Goal: Information Seeking & Learning: Learn about a topic

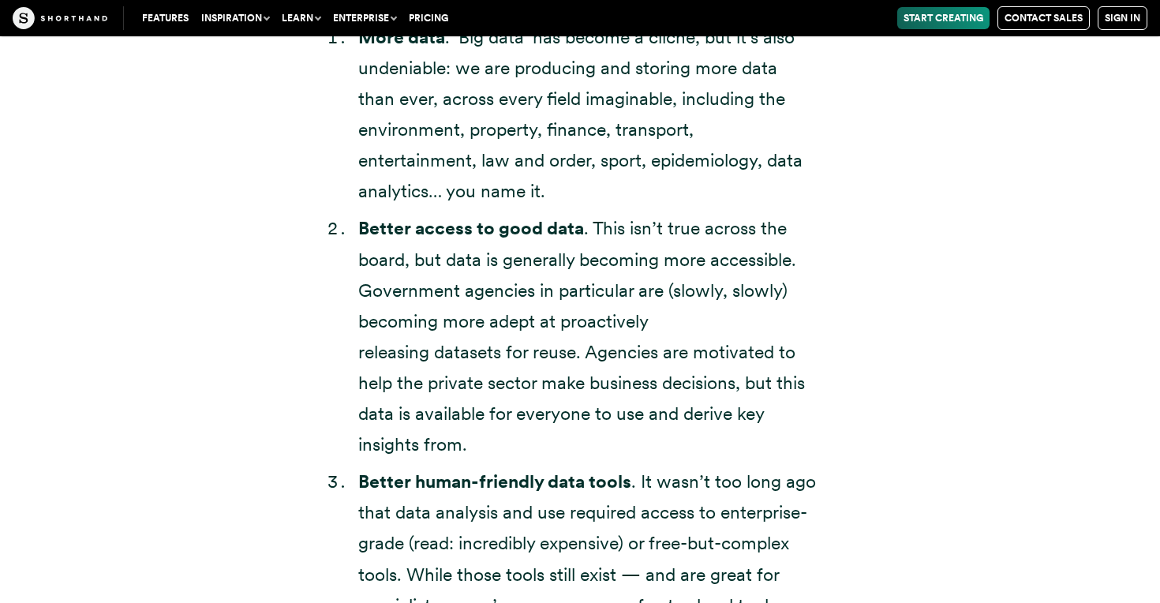
scroll to position [3347, 0]
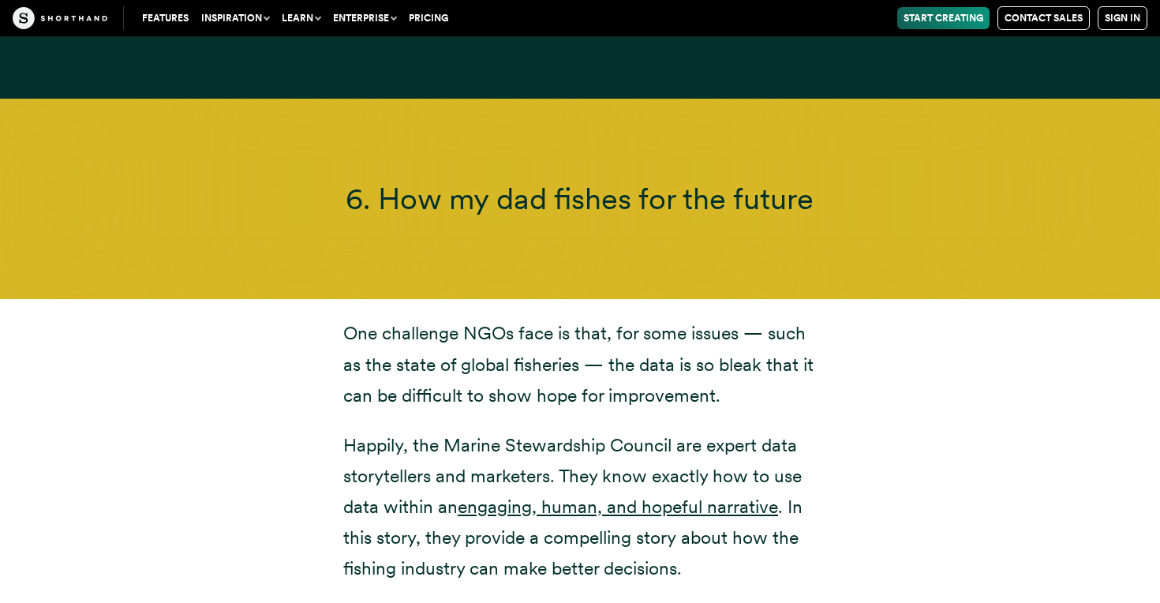
scroll to position [14093, 0]
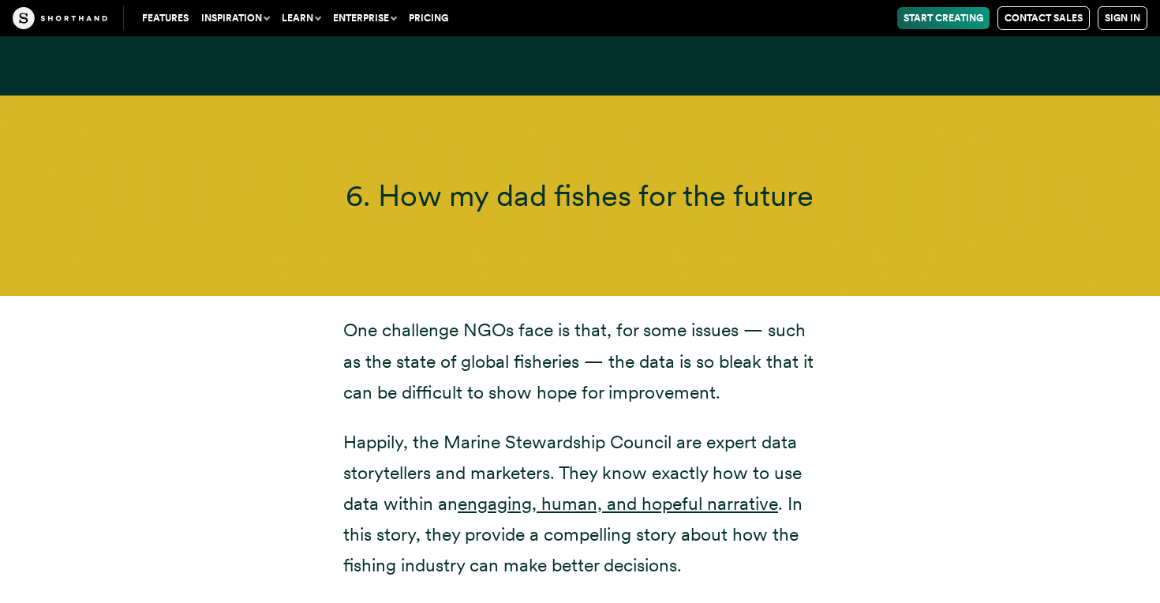
click at [431, 315] on p "One challenge NGOs face is that, for some issues — such as the state of global …" at bounding box center [580, 361] width 474 height 92
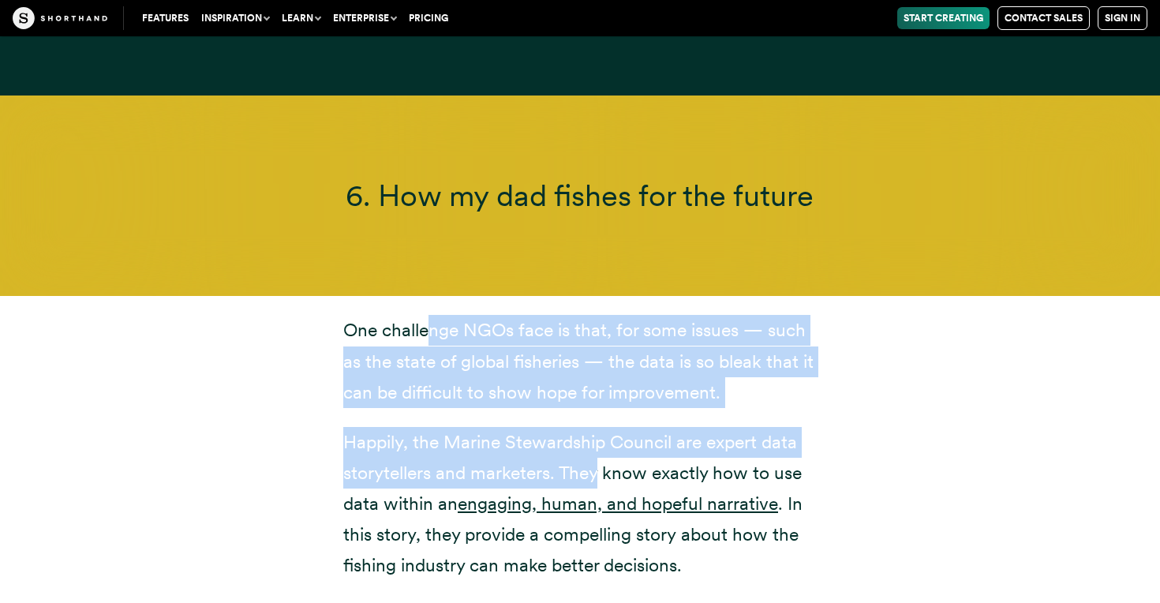
drag, startPoint x: 426, startPoint y: 239, endPoint x: 590, endPoint y: 369, distance: 209.1
click at [592, 369] on div "One challenge NGOs face is that, for some issues — such as the state of global …" at bounding box center [580, 448] width 474 height 266
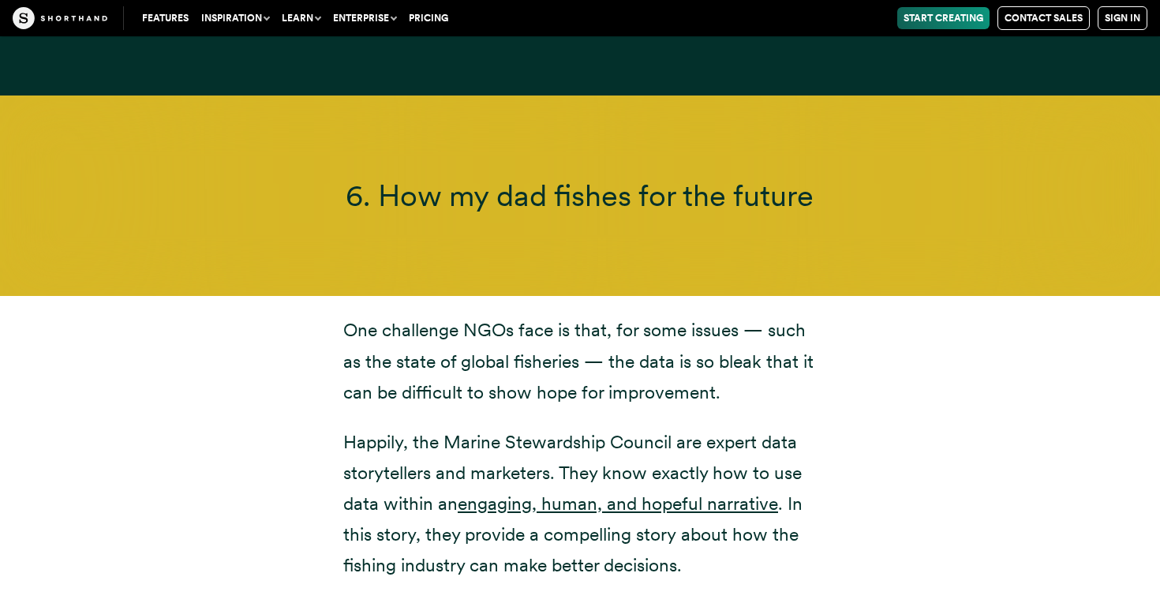
click at [638, 427] on p "Happily, the Marine Stewardship Council are expert data storytellers and market…" at bounding box center [580, 504] width 474 height 154
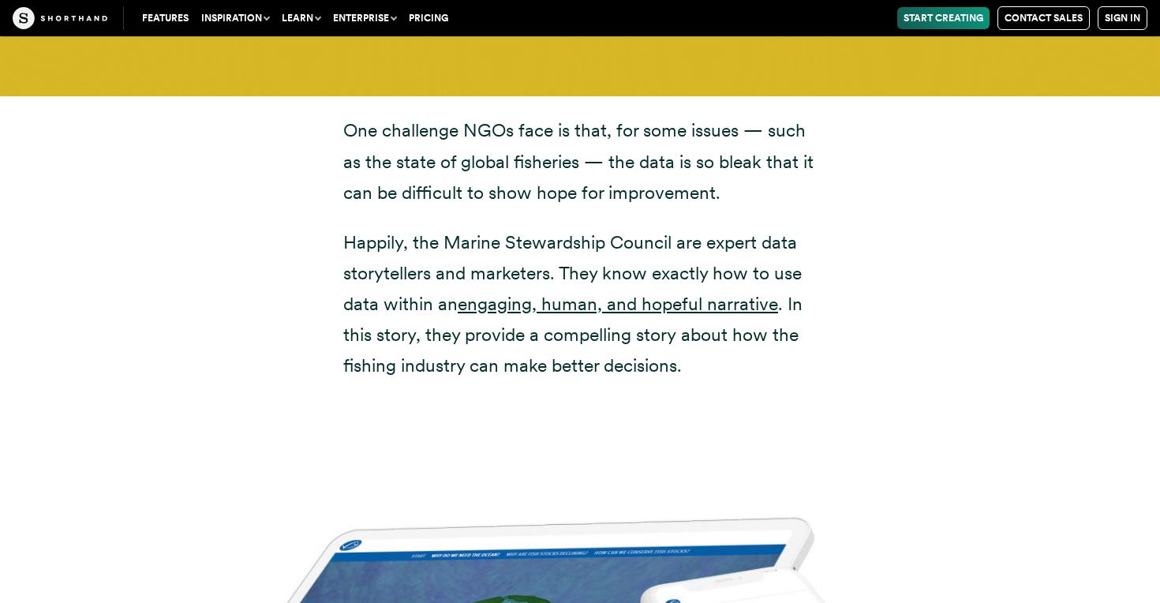
scroll to position [14294, 0]
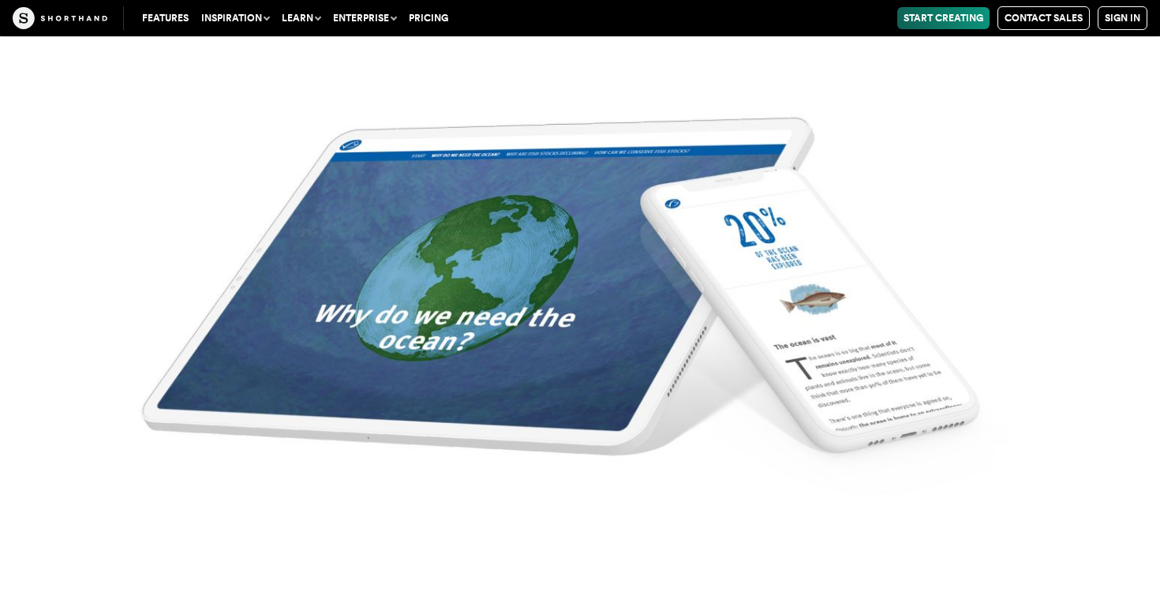
click at [598, 240] on img at bounding box center [580, 301] width 1160 height 603
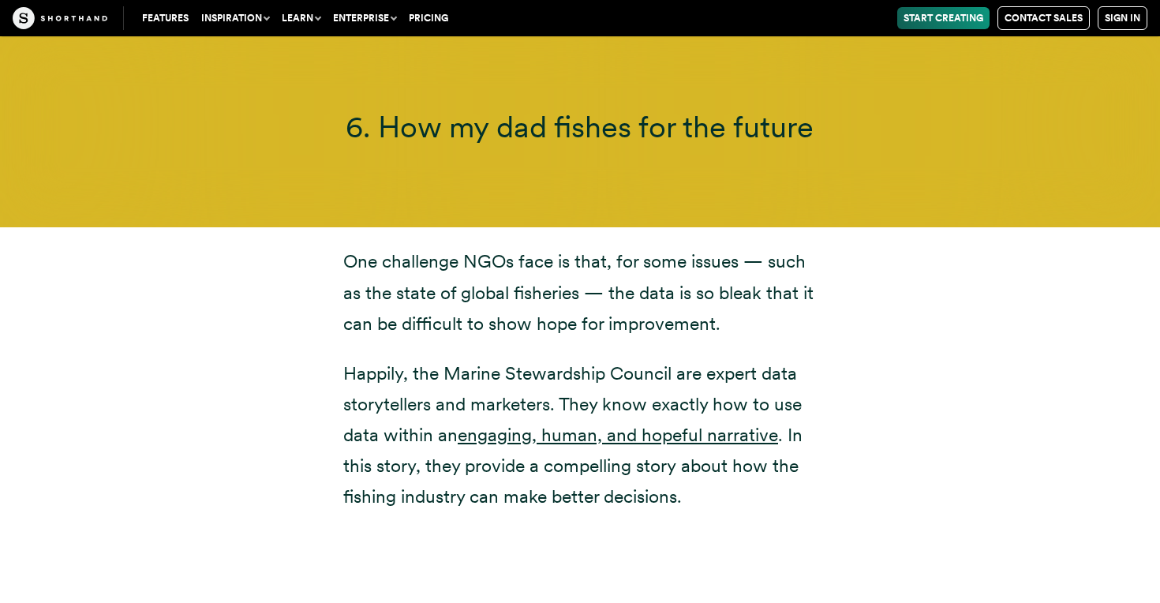
scroll to position [14162, 0]
click at [575, 423] on link "engaging, human, and hopeful narrative" at bounding box center [618, 434] width 320 height 22
